Goal: Entertainment & Leisure: Consume media (video, audio)

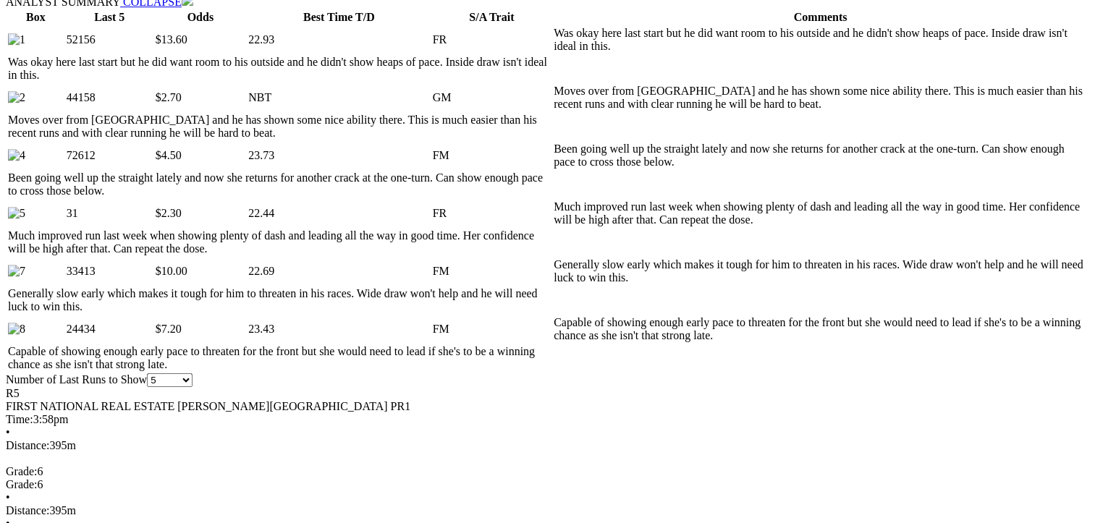
scroll to position [796, 0]
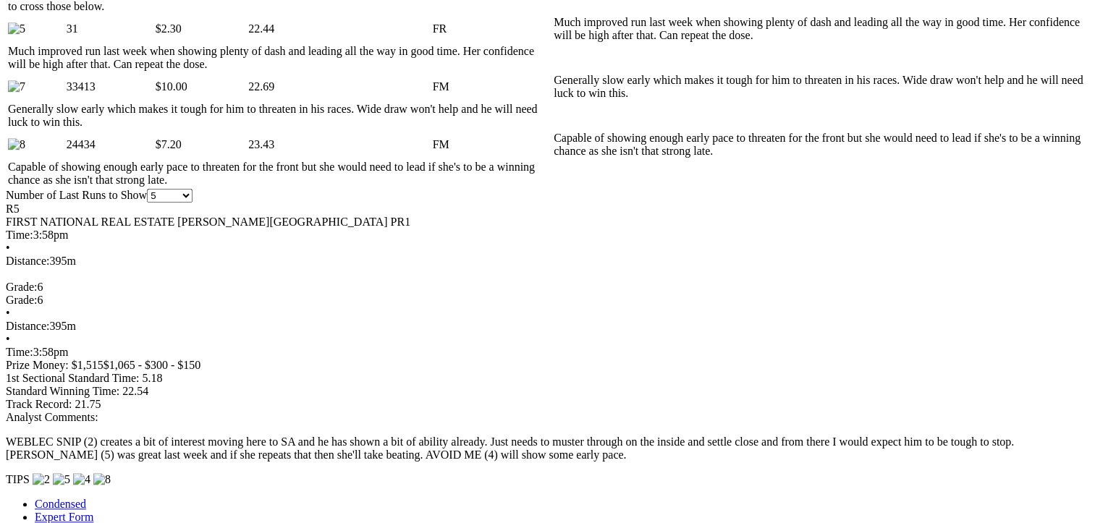
scroll to position [1013, 0]
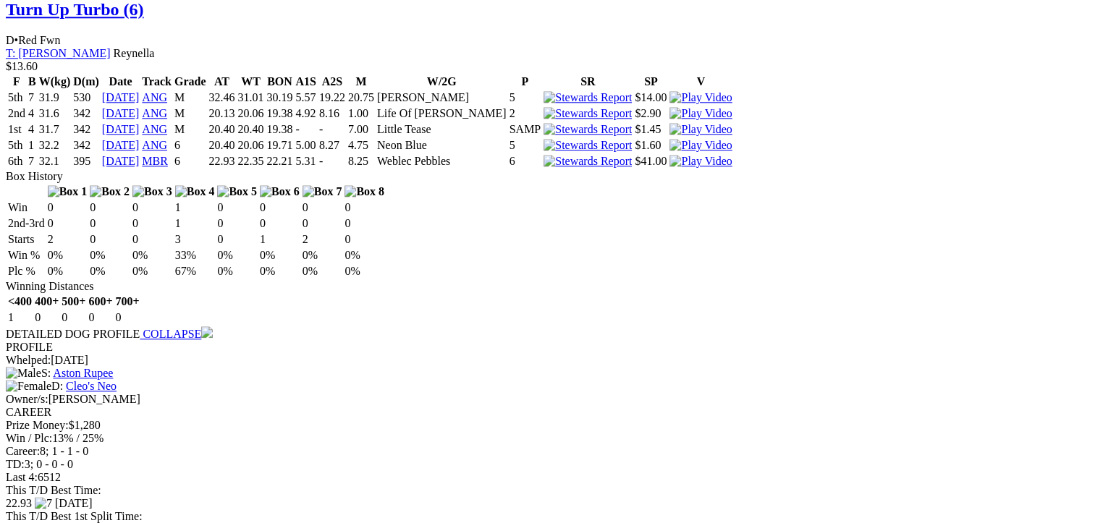
scroll to position [1592, 0]
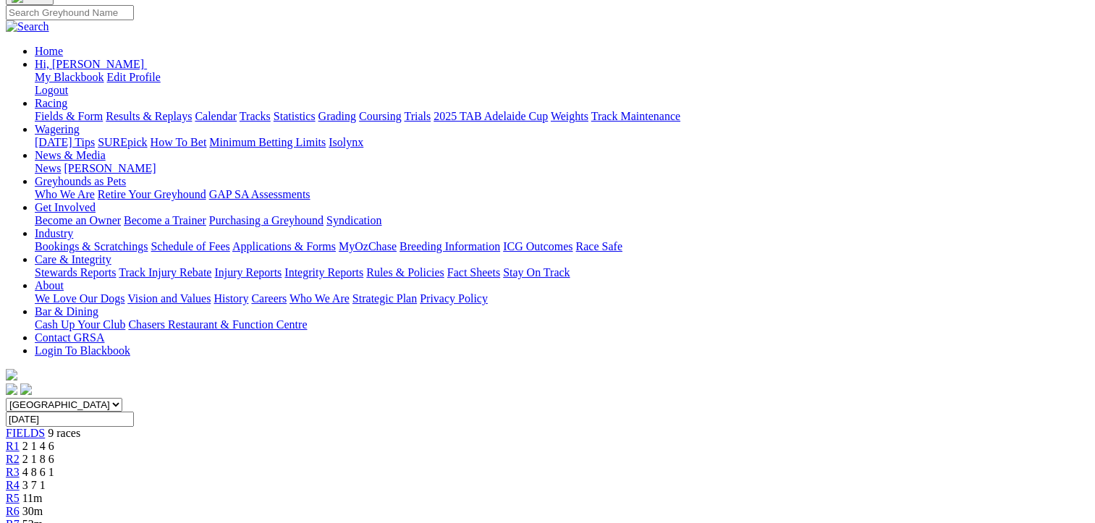
scroll to position [0, 0]
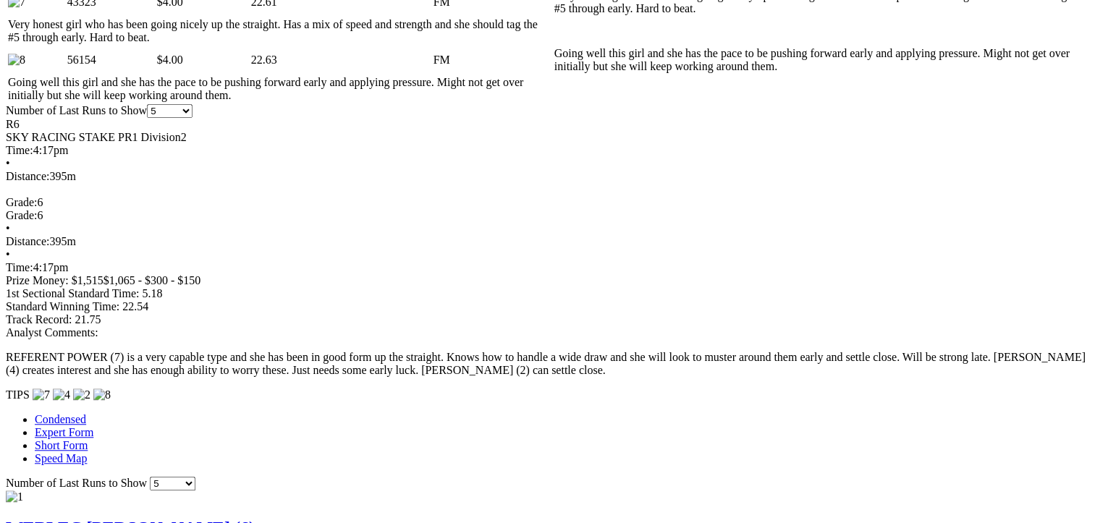
scroll to position [1086, 0]
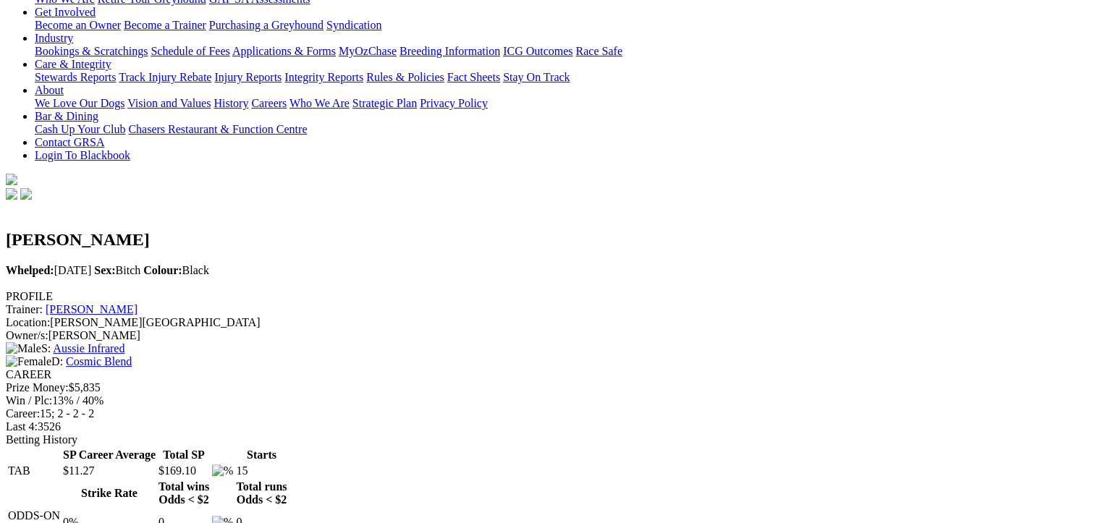
scroll to position [434, 0]
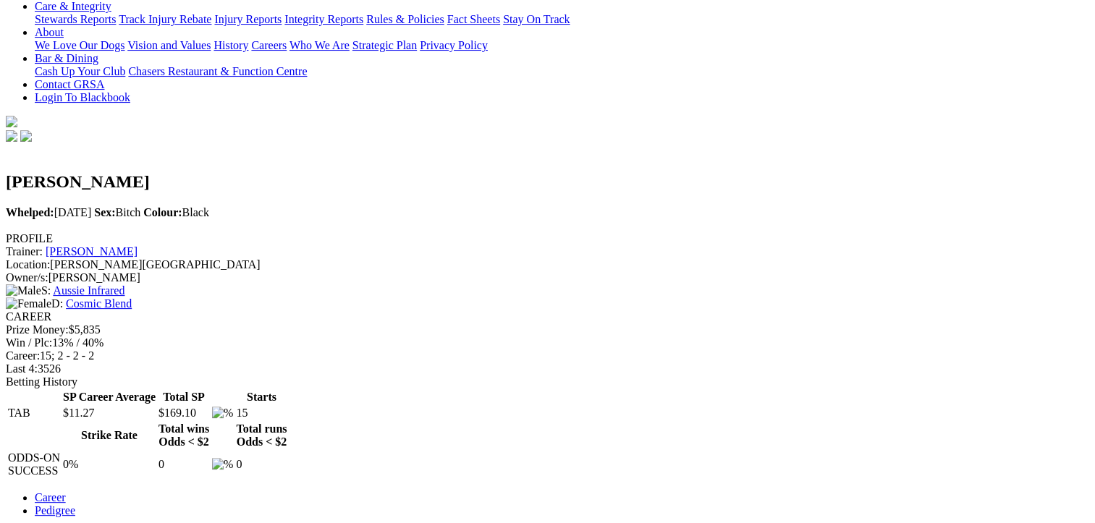
scroll to position [217, 0]
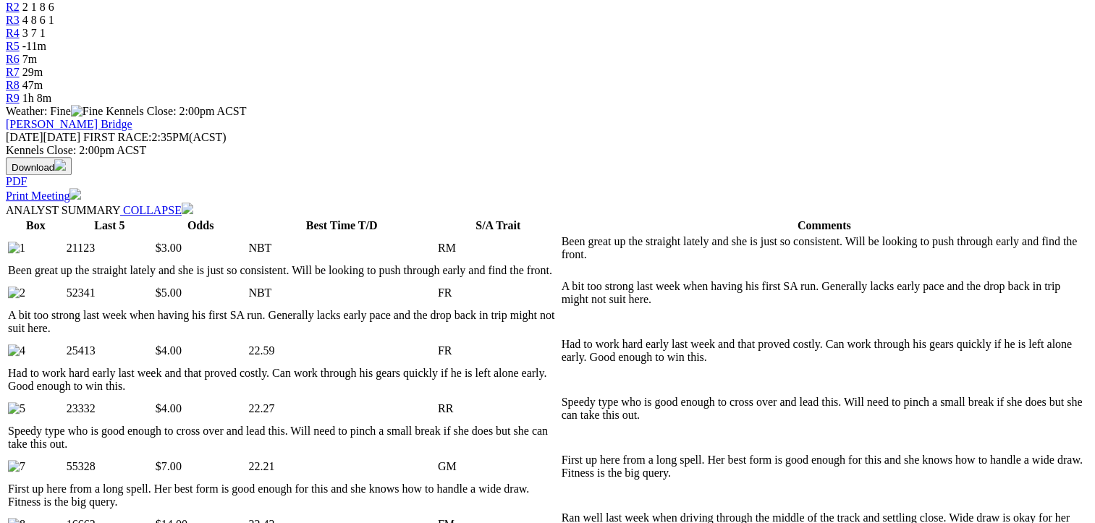
scroll to position [579, 0]
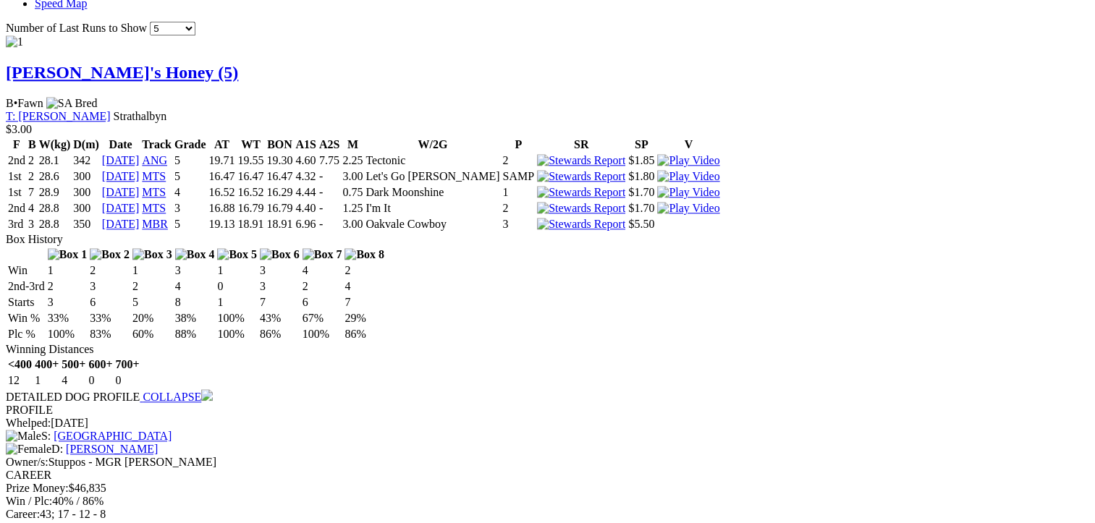
scroll to position [1520, 0]
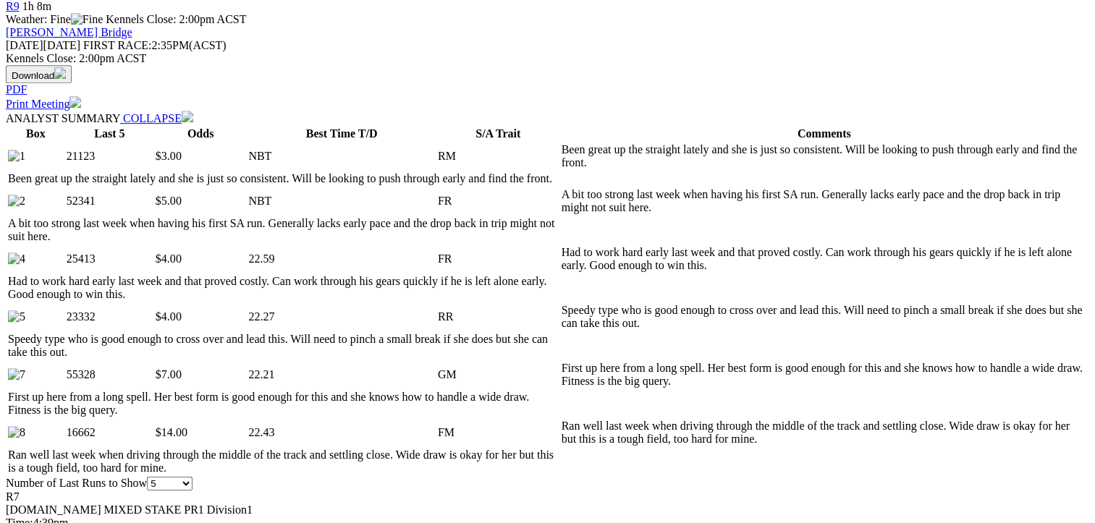
scroll to position [651, 0]
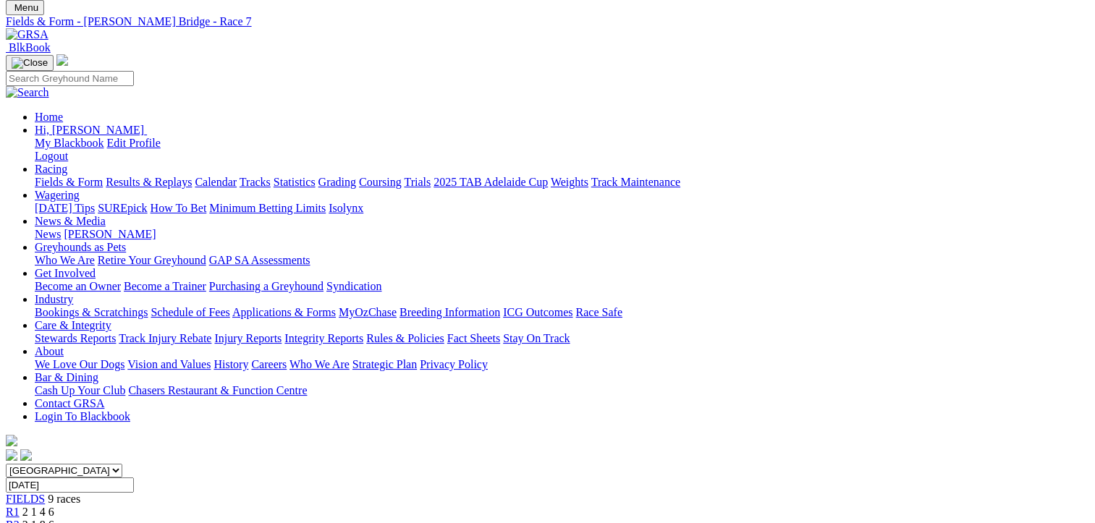
scroll to position [72, 0]
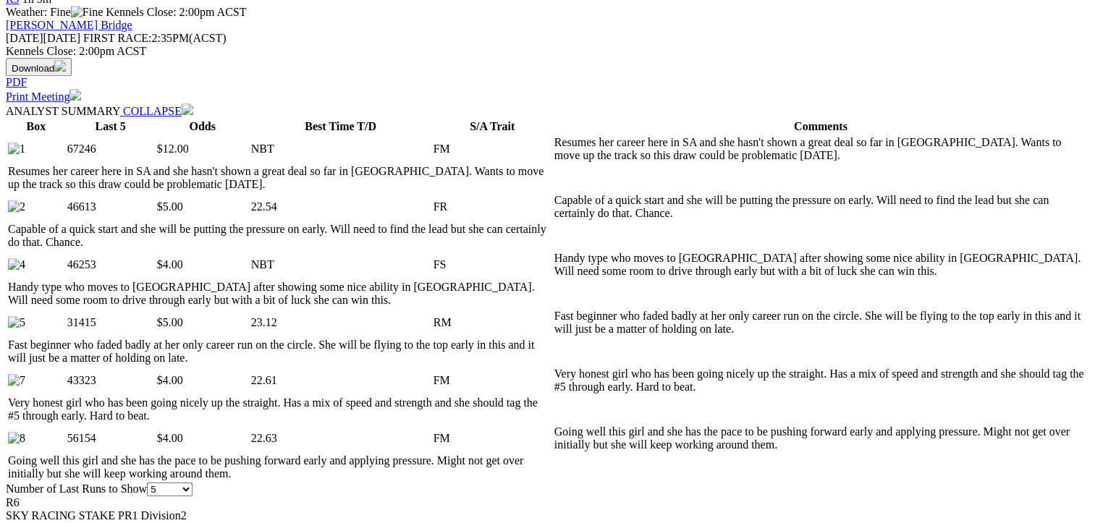
scroll to position [724, 0]
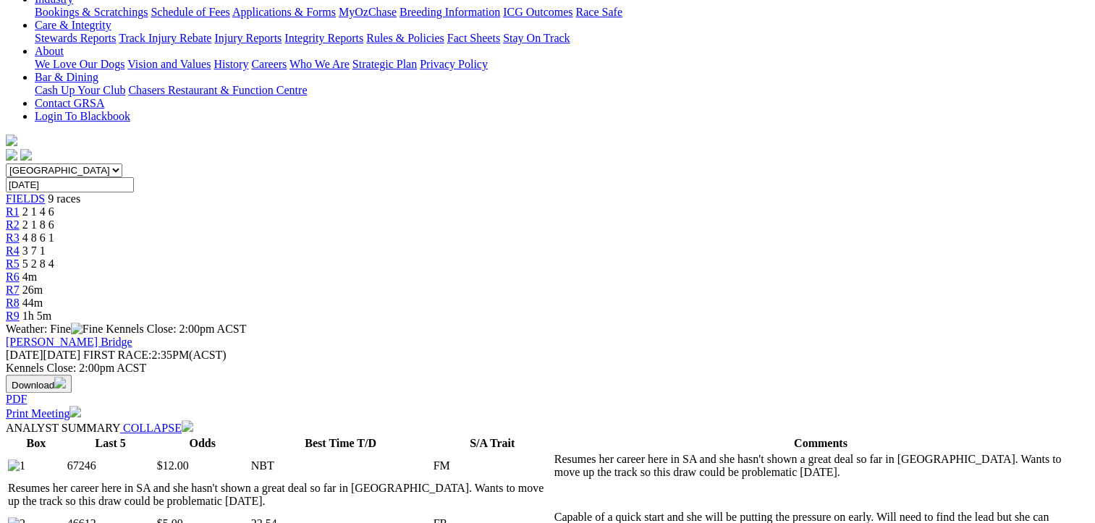
scroll to position [72, 0]
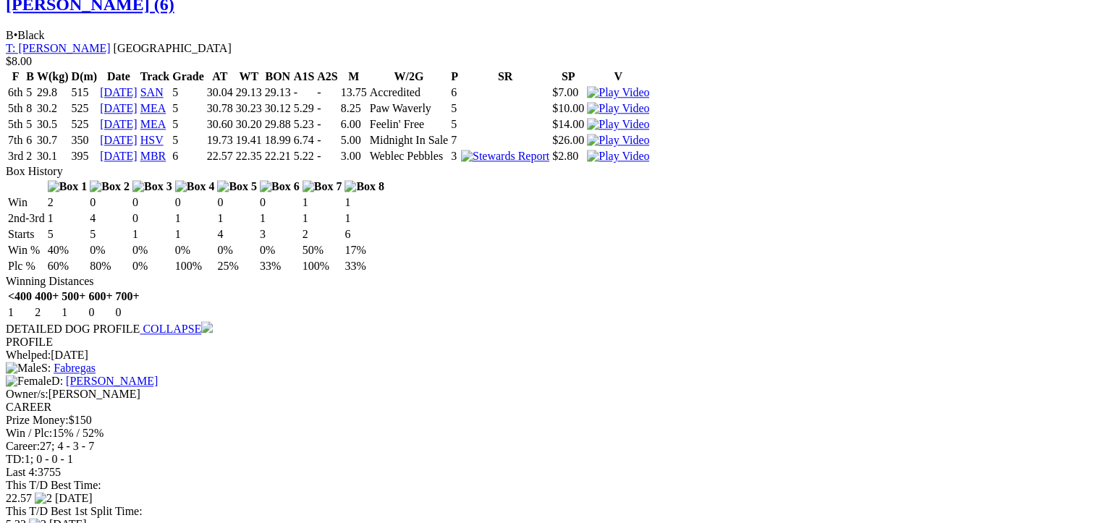
scroll to position [1737, 0]
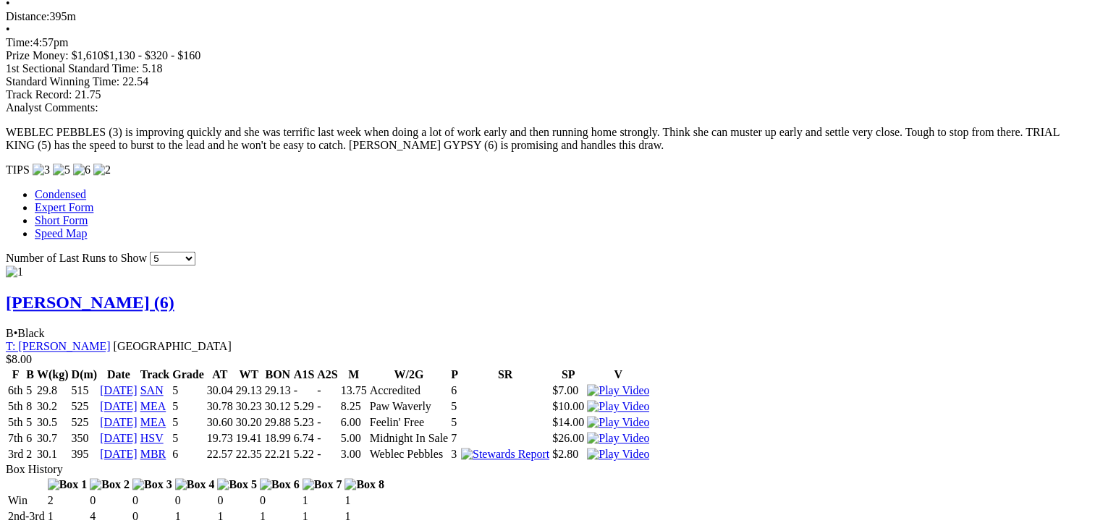
scroll to position [1447, 0]
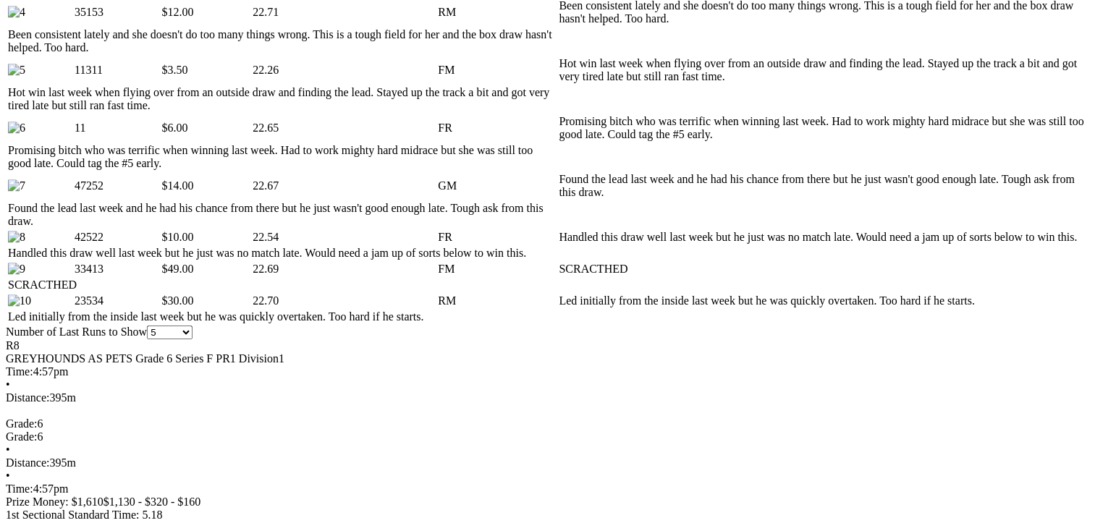
scroll to position [1086, 0]
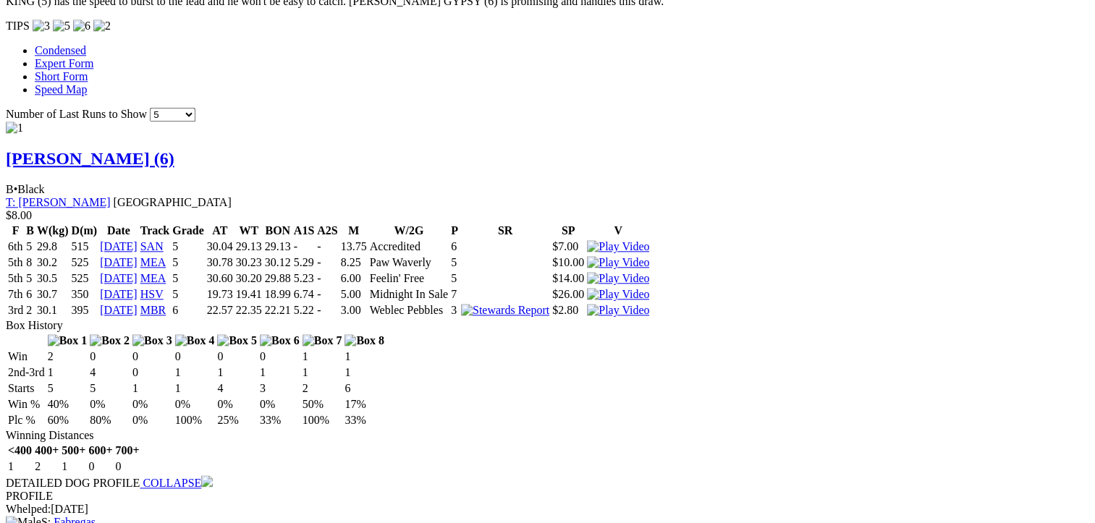
scroll to position [1592, 0]
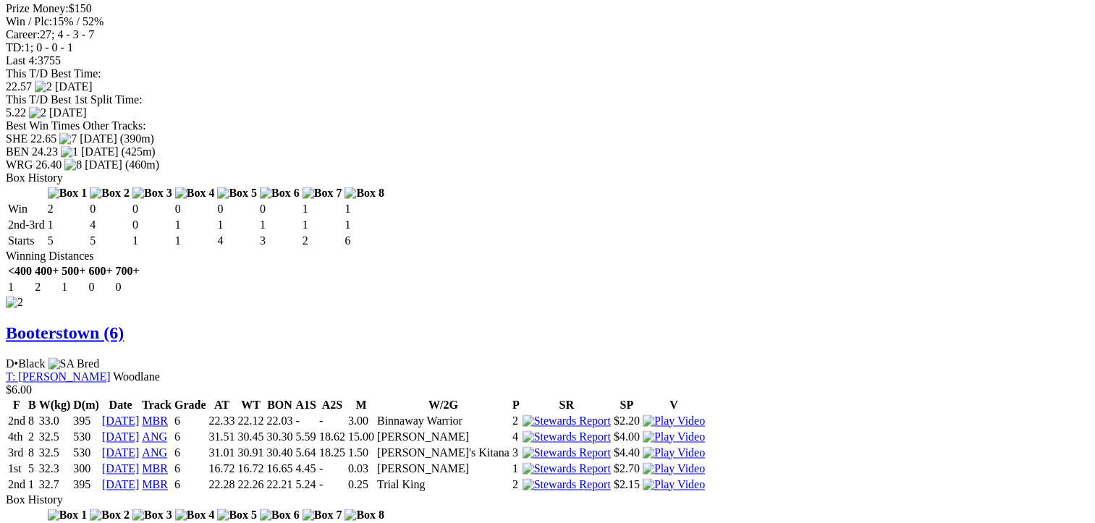
scroll to position [2171, 0]
